Goal: Task Accomplishment & Management: Use online tool/utility

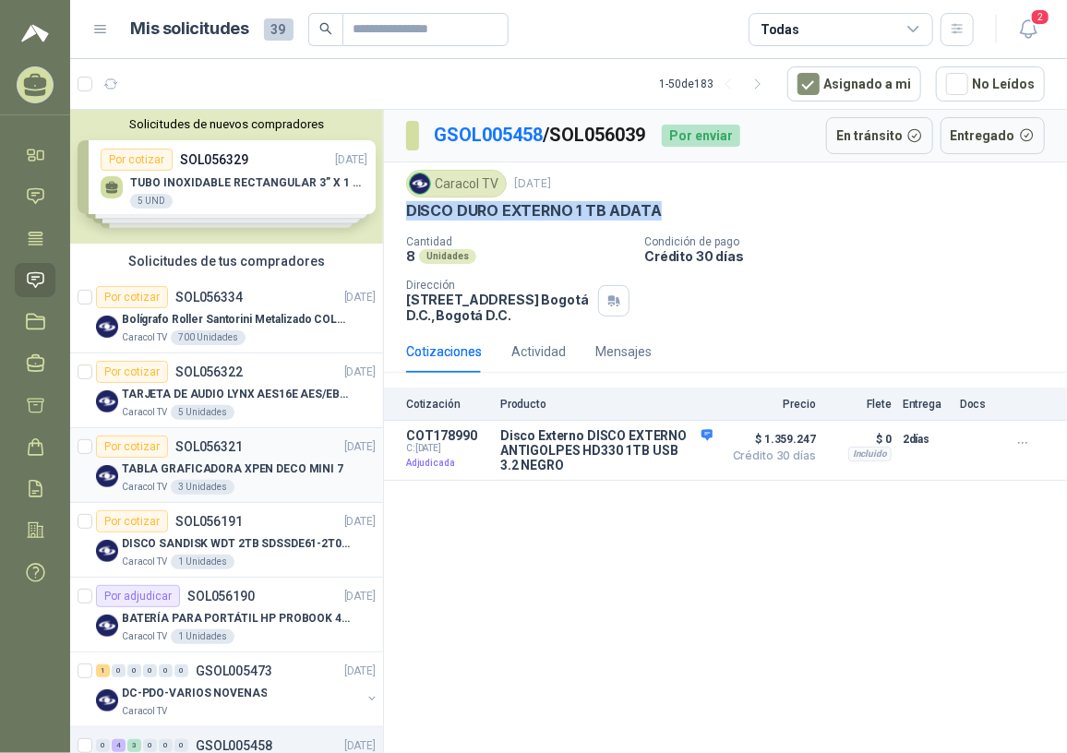
drag, startPoint x: 219, startPoint y: 464, endPoint x: 267, endPoint y: 467, distance: 48.1
click at [219, 464] on p "TABLA GRAFICADORA XPEN DECO MINI 7" at bounding box center [233, 470] width 222 height 18
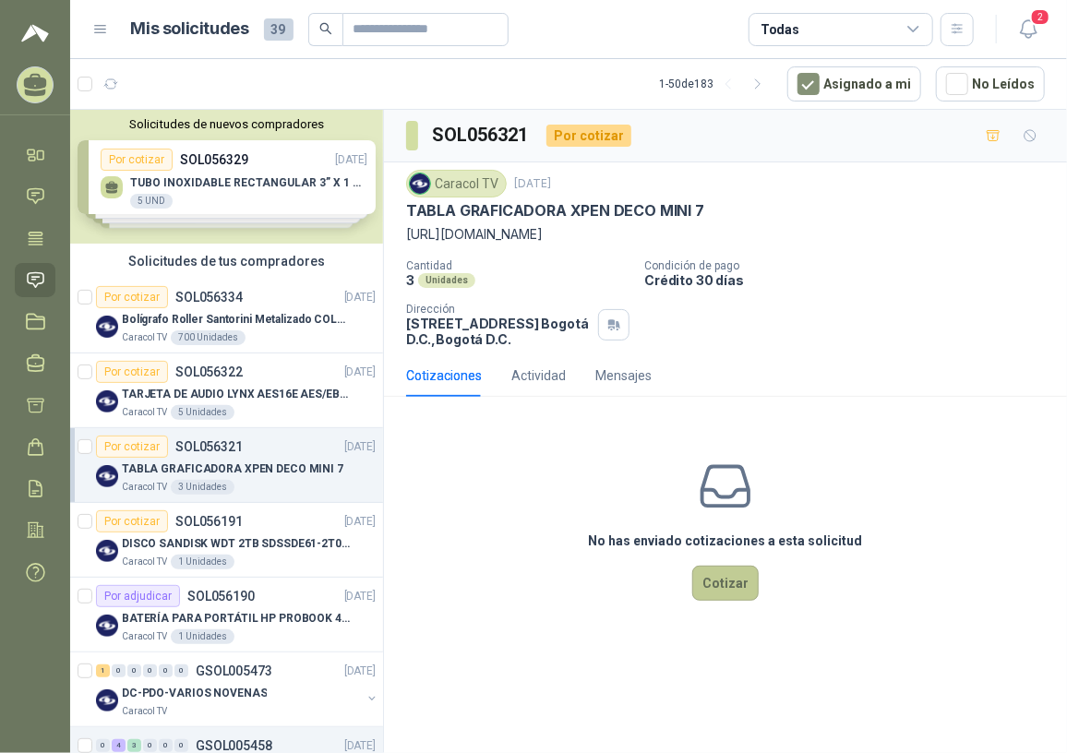
click at [739, 588] on button "Cotizar" at bounding box center [725, 583] width 66 height 35
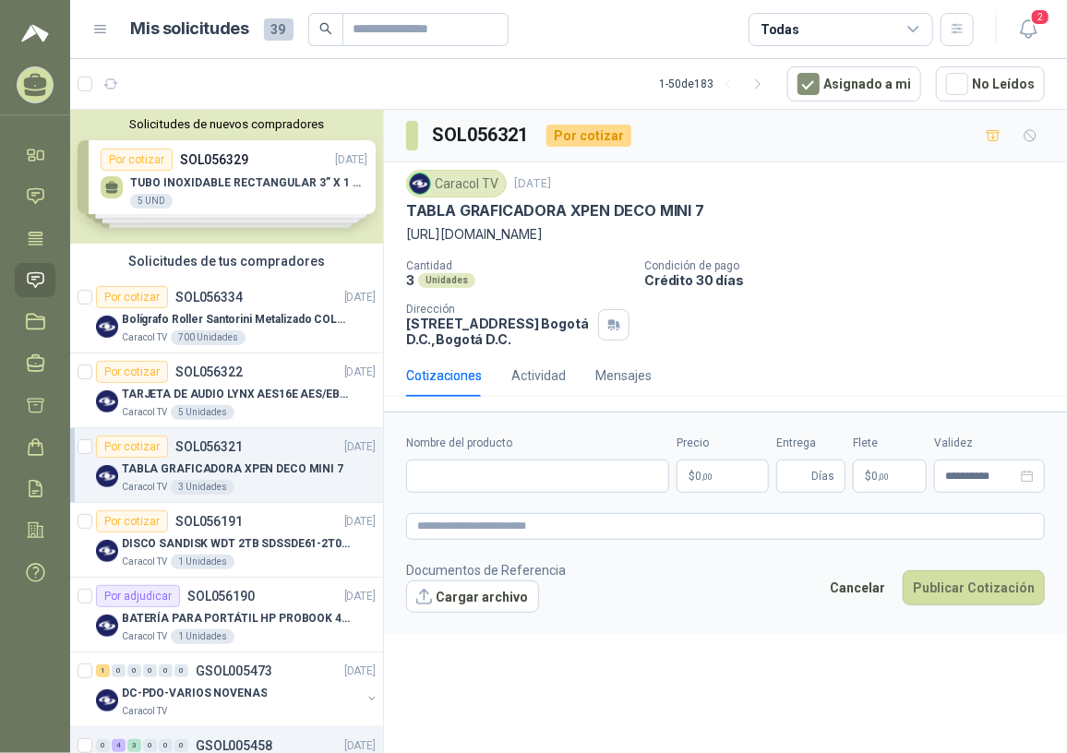
click at [729, 480] on p "$ 0 ,00" at bounding box center [723, 476] width 92 height 33
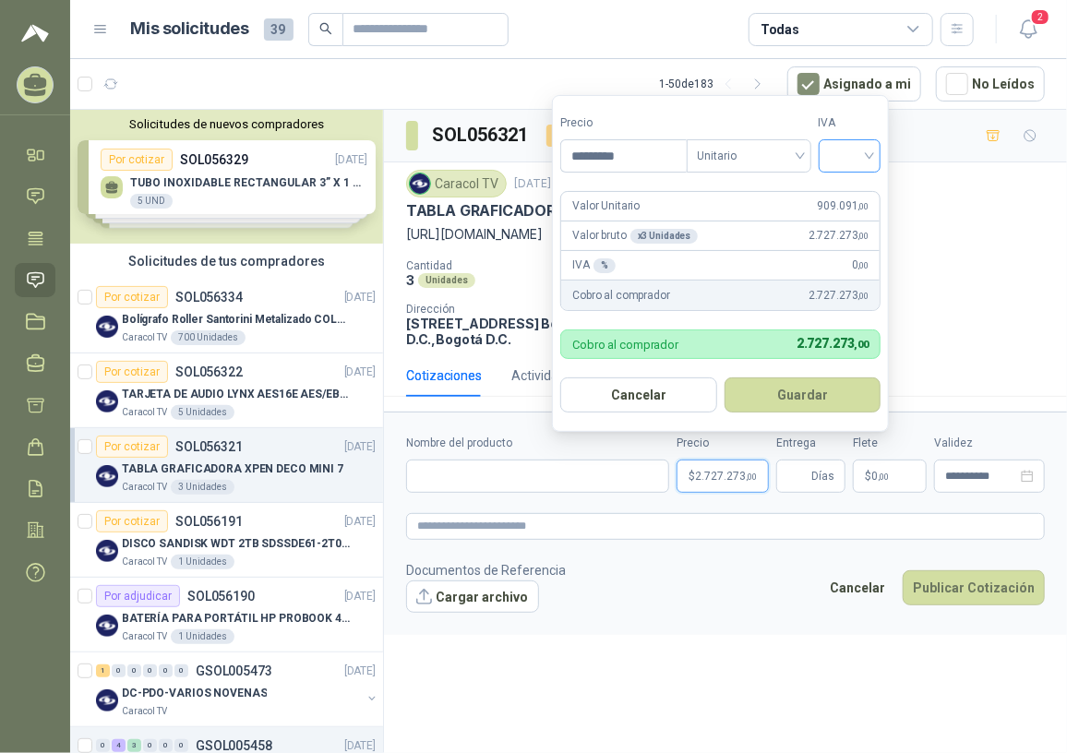
type input "*********"
click at [864, 156] on input "search" at bounding box center [850, 154] width 41 height 28
click at [847, 191] on div "19%" at bounding box center [854, 195] width 34 height 20
click at [752, 386] on button "Guardar" at bounding box center [806, 395] width 159 height 35
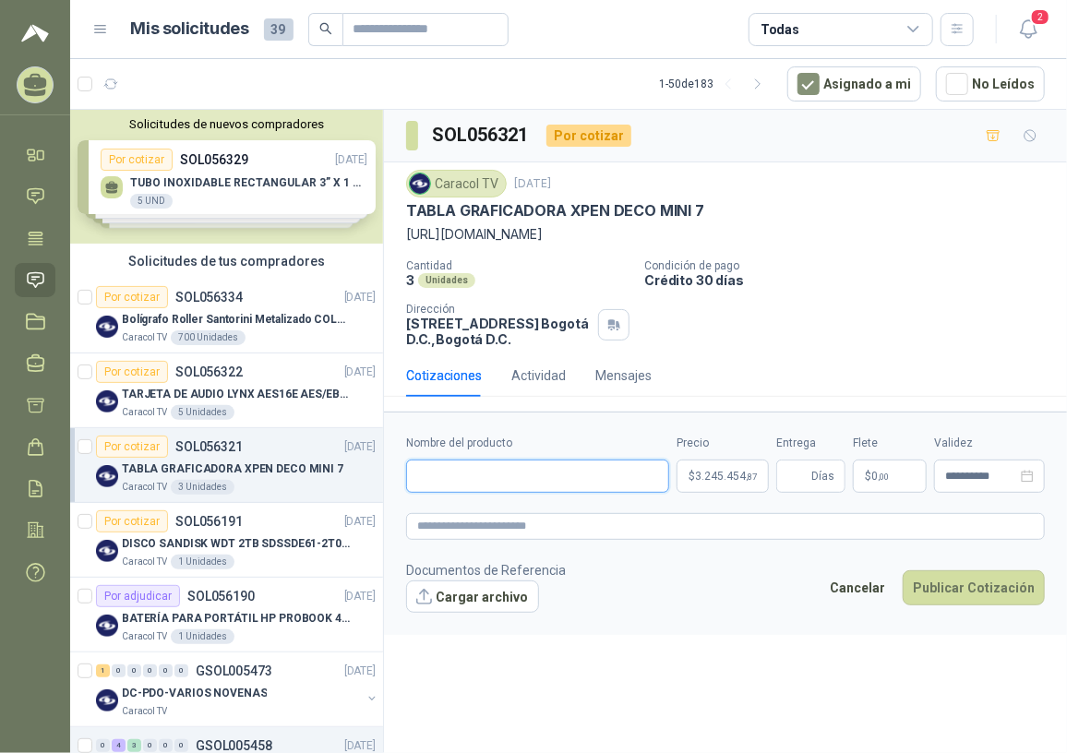
click at [564, 478] on input "Nombre del producto" at bounding box center [537, 476] width 263 height 33
paste input "**********"
type input "**********"
click at [784, 480] on span "Días" at bounding box center [810, 476] width 69 height 33
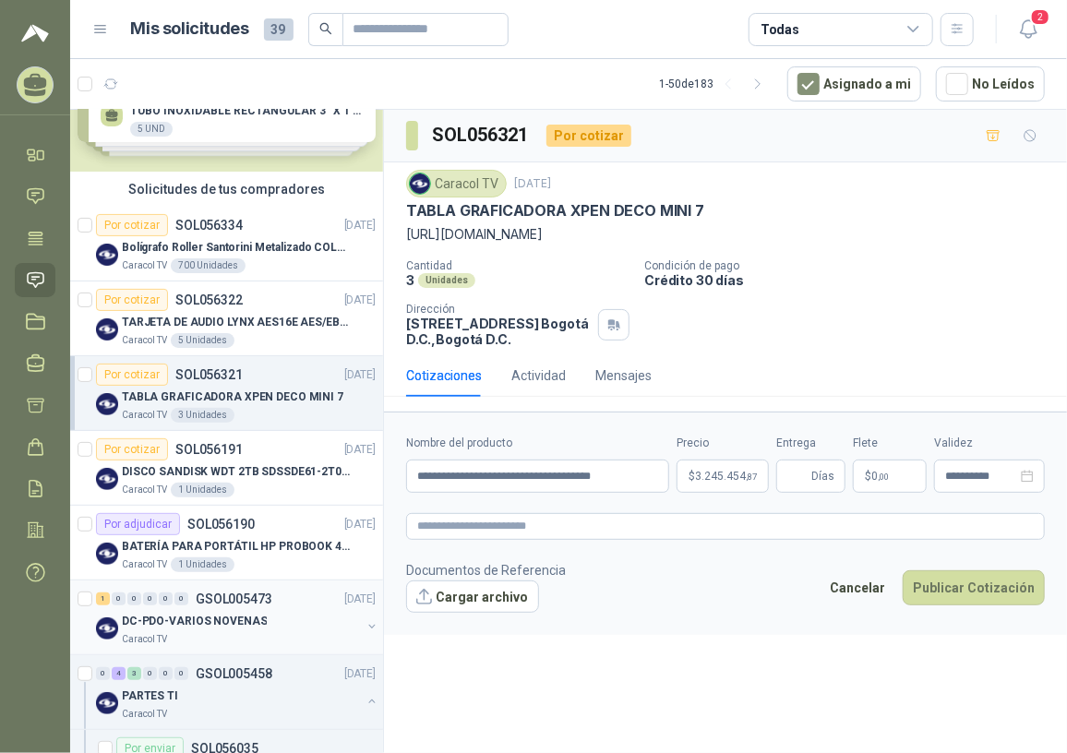
scroll to position [167, 0]
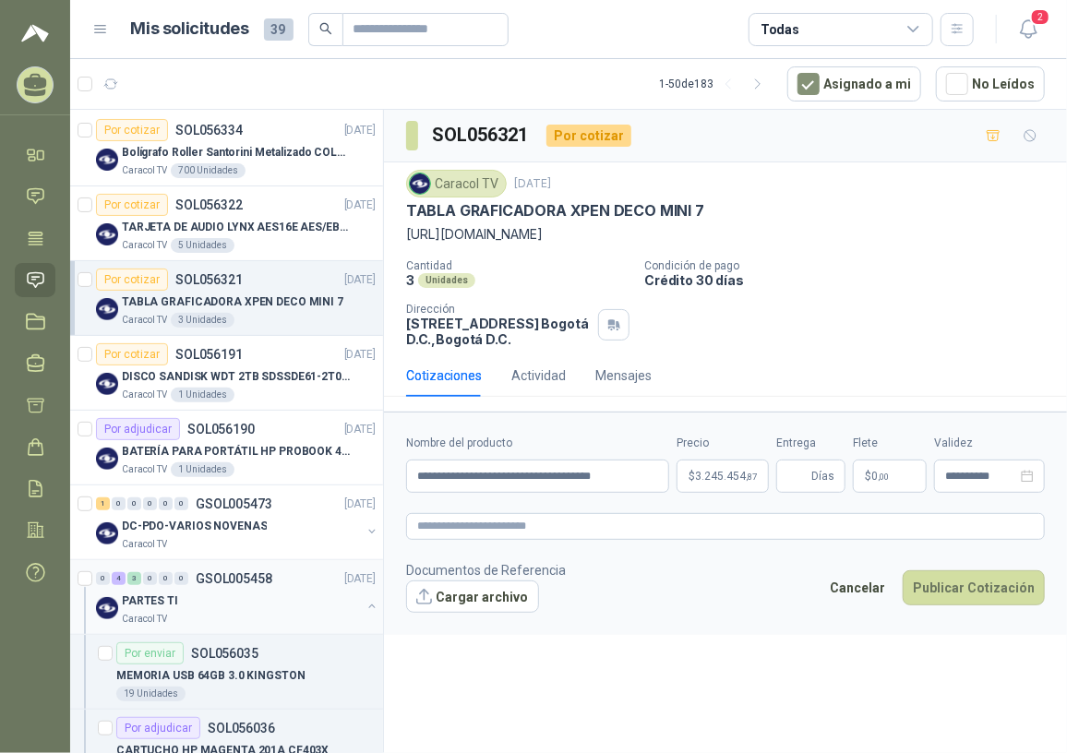
click at [235, 582] on p "GSOL005458" at bounding box center [234, 578] width 77 height 13
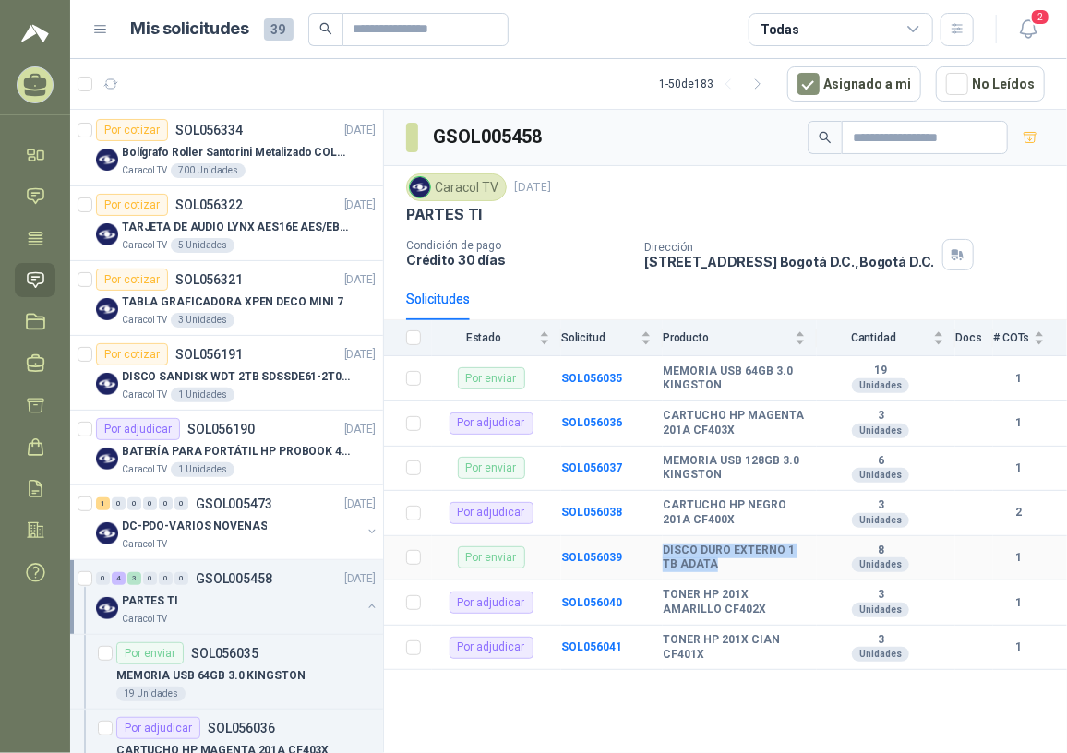
drag, startPoint x: 666, startPoint y: 552, endPoint x: 756, endPoint y: 570, distance: 92.2
click at [756, 570] on b "DISCO DURO EXTERNO 1 TB ADATA" at bounding box center [734, 558] width 143 height 29
drag, startPoint x: 756, startPoint y: 570, endPoint x: 707, endPoint y: 559, distance: 50.0
copy b "DISCO DURO EXTERNO 1 TB ADATA"
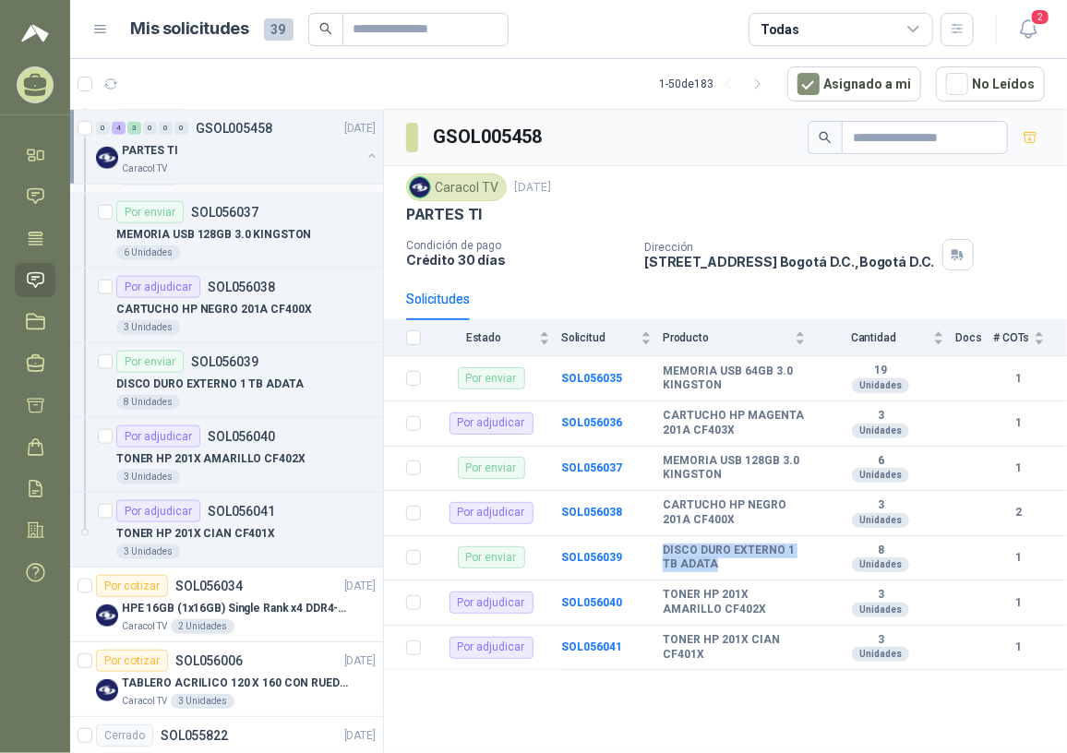
scroll to position [923, 0]
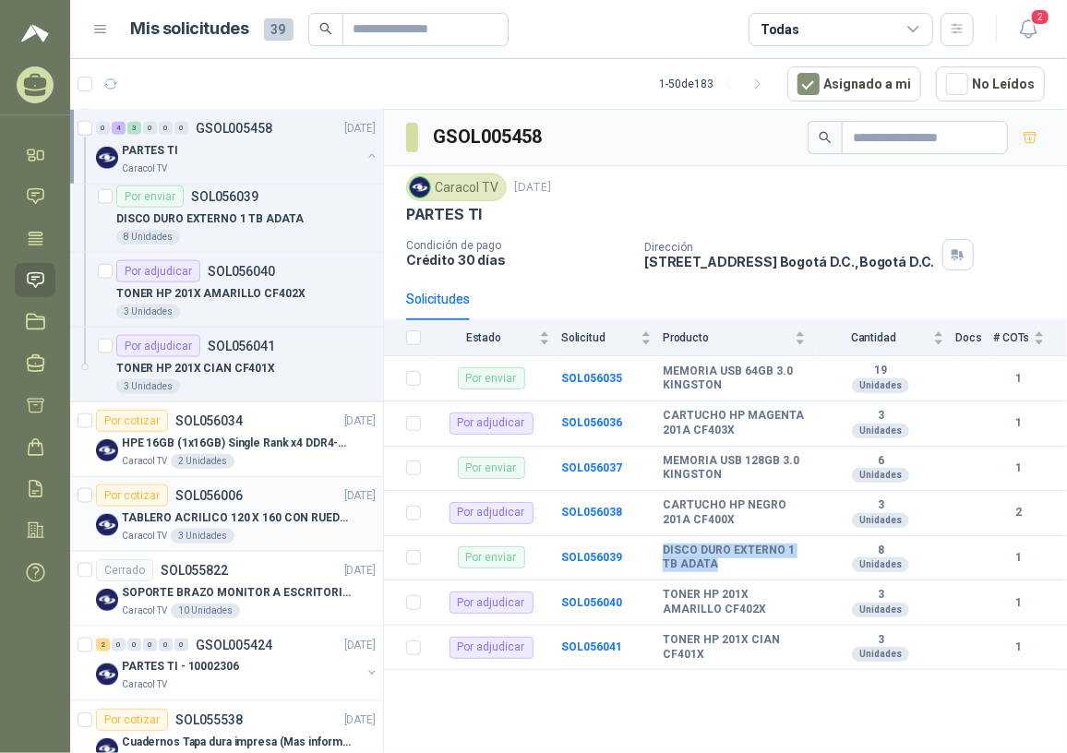
click at [239, 519] on p "TABLERO ACRILICO 120 X 160 CON RUEDAS" at bounding box center [237, 519] width 230 height 18
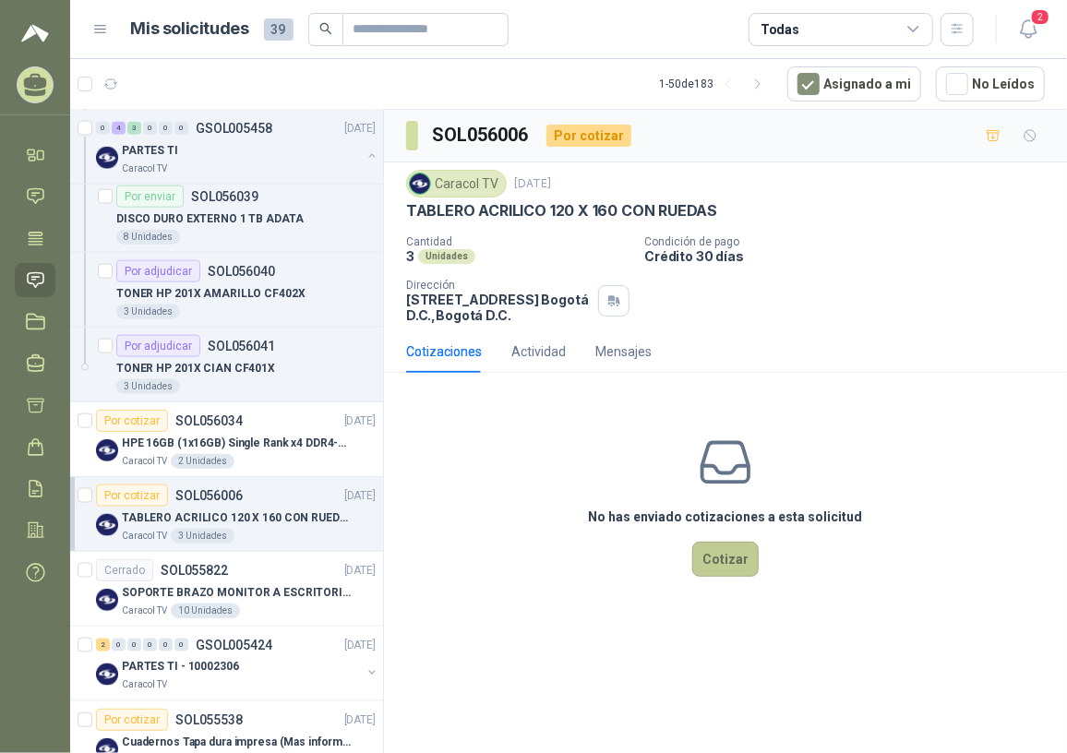
click at [721, 565] on button "Cotizar" at bounding box center [725, 559] width 66 height 35
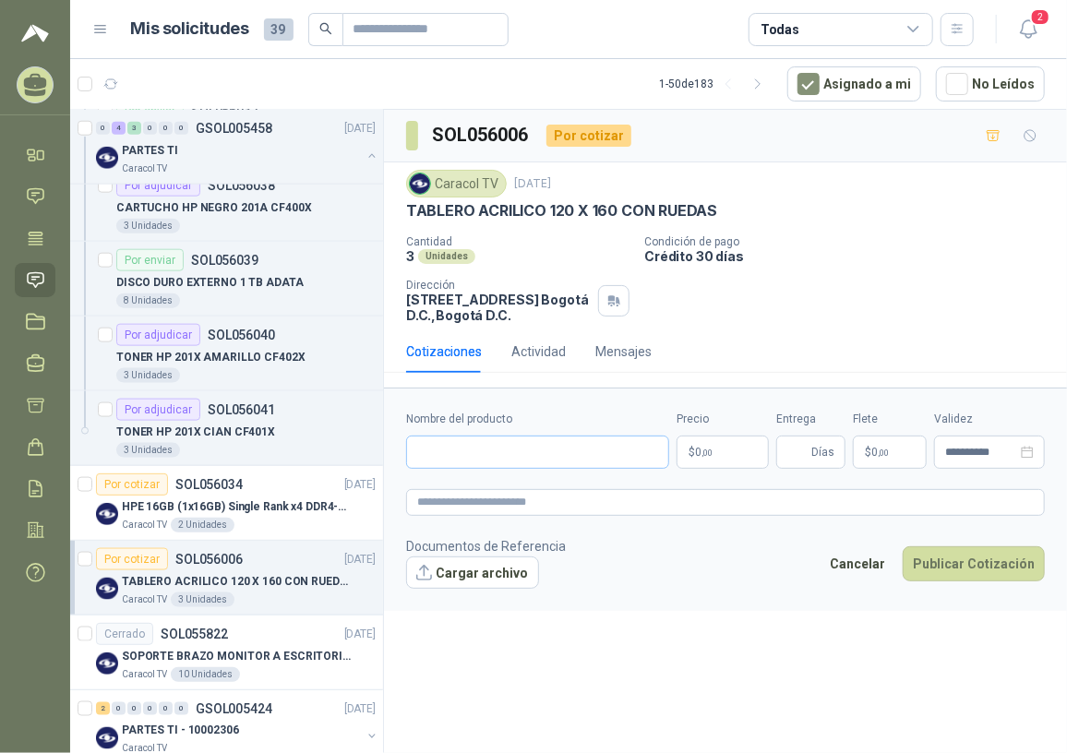
scroll to position [755, 0]
